Goal: Navigation & Orientation: Find specific page/section

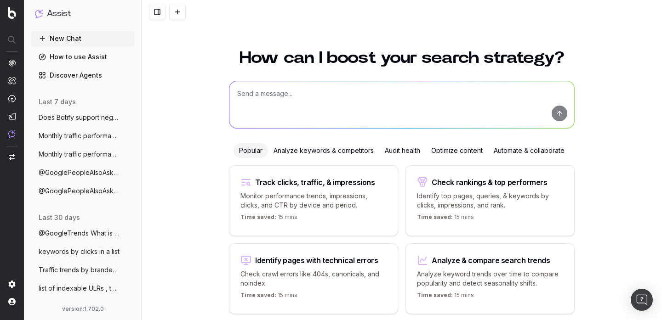
scroll to position [36, 0]
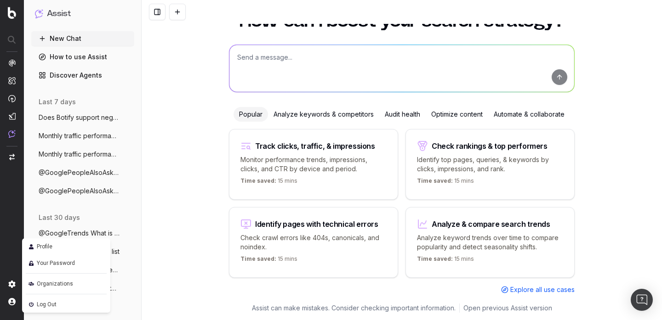
click at [63, 245] on link "Profile" at bounding box center [66, 246] width 81 height 13
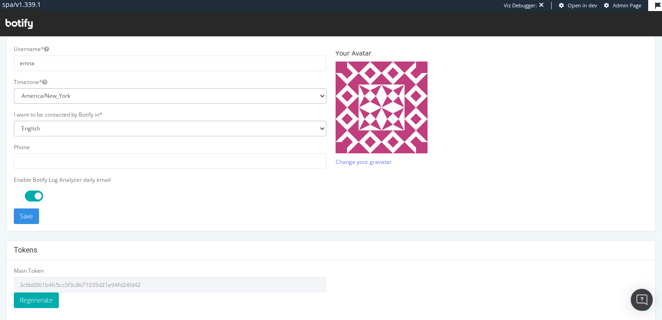
scroll to position [295, 0]
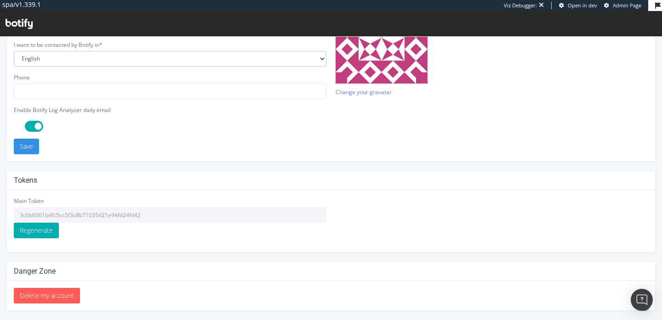
click at [126, 213] on input "3c6b0061b4fc5cc5f3c8b71035d21e94fd24fd42" at bounding box center [170, 215] width 313 height 16
